Goal: Task Accomplishment & Management: Manage account settings

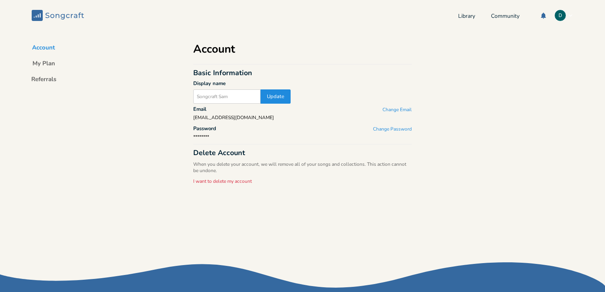
click at [228, 97] on input "text" at bounding box center [226, 96] width 67 height 14
type input "[PERSON_NAME]"
click at [270, 97] on button "Update" at bounding box center [275, 96] width 30 height 14
click at [161, 97] on div "Account My Plan Referrals Account Basic Information Display name [PERSON_NAME] …" at bounding box center [302, 151] width 605 height 240
click at [47, 48] on button "Account" at bounding box center [44, 49] width 36 height 11
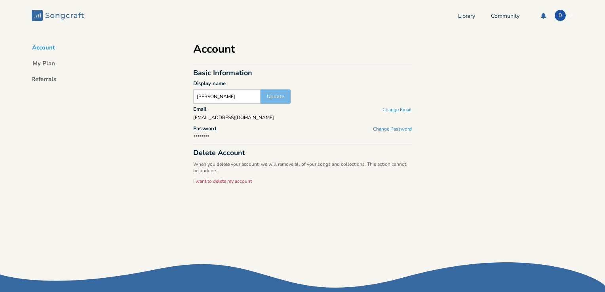
click at [233, 99] on input "[PERSON_NAME]" at bounding box center [226, 96] width 67 height 14
click at [135, 93] on div "Account My Plan Referrals Account Basic Information Display name [PERSON_NAME] …" at bounding box center [302, 151] width 605 height 240
click at [41, 64] on button "My Plan" at bounding box center [43, 64] width 35 height 11
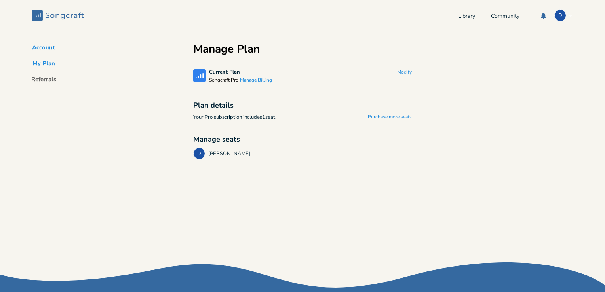
click at [49, 48] on button "Account" at bounding box center [44, 49] width 36 height 11
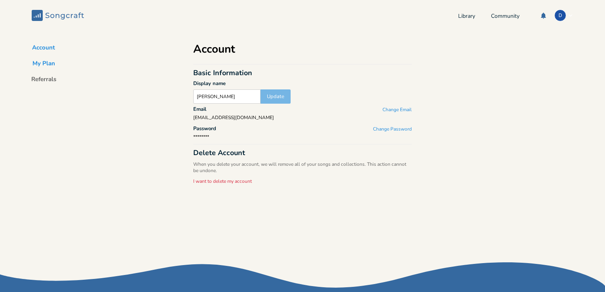
click at [52, 65] on button "My Plan" at bounding box center [43, 64] width 35 height 11
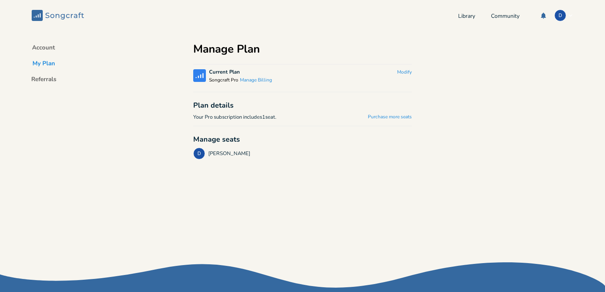
click at [288, 78] on div "Songcraft Current Plan Songcraft Pro Manage Billing Modify" at bounding box center [302, 78] width 219 height 18
click at [404, 72] on button "Modify" at bounding box center [404, 72] width 15 height 7
click at [349, 73] on div "Songcraft Current Plan Songcraft Pro Manage Billing Downgrade" at bounding box center [302, 78] width 219 height 18
click at [259, 79] on button "Manage Billing" at bounding box center [256, 80] width 32 height 7
